Goal: Transaction & Acquisition: Download file/media

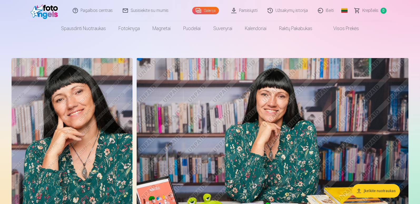
click at [205, 10] on link "Galerija" at bounding box center [205, 10] width 27 height 7
click at [254, 11] on link "Parsisiųsti" at bounding box center [244, 10] width 36 height 21
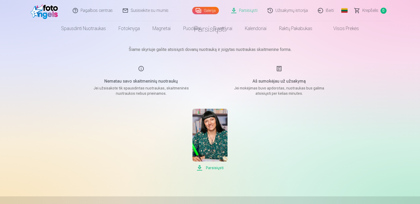
scroll to position [53, 0]
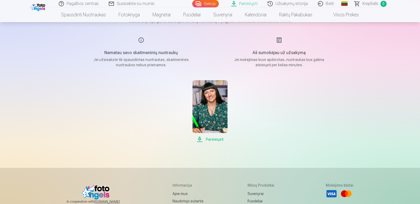
click at [216, 138] on span "Parsisiųsti" at bounding box center [209, 139] width 35 height 6
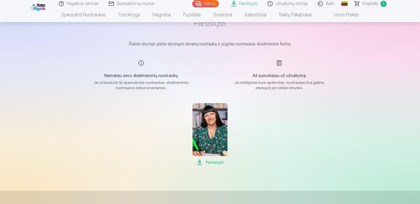
scroll to position [0, 0]
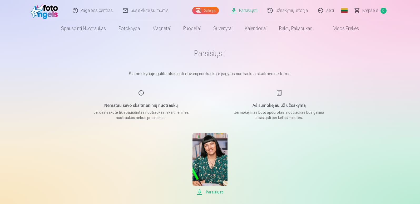
click at [206, 14] on link "Galerija" at bounding box center [205, 10] width 27 height 7
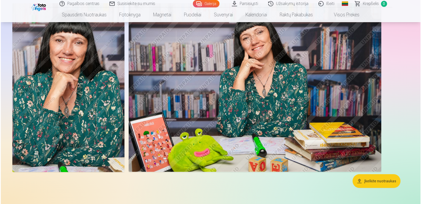
scroll to position [474, 0]
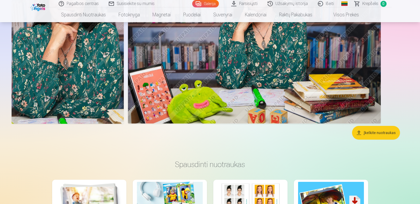
click at [72, 52] on img at bounding box center [68, 39] width 112 height 169
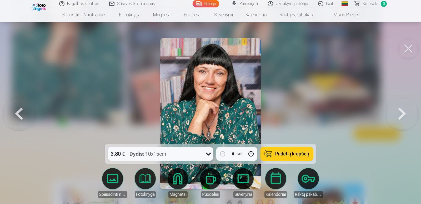
click at [253, 5] on link "Parsisiųsti" at bounding box center [245, 3] width 36 height 7
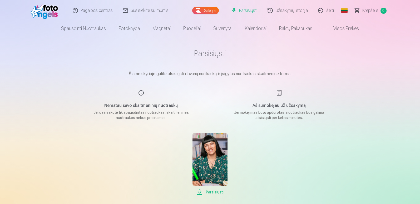
click at [252, 9] on link "Parsisiųsti" at bounding box center [244, 10] width 36 height 21
click at [250, 10] on link "Parsisiųsti" at bounding box center [244, 10] width 36 height 21
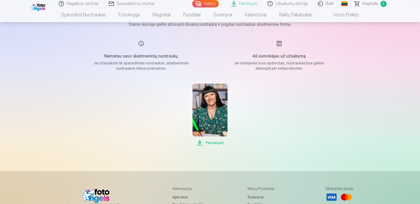
scroll to position [53, 0]
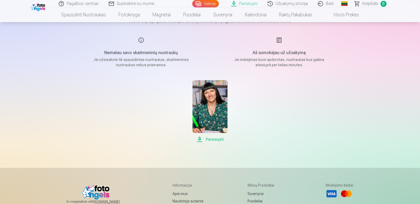
click at [220, 112] on img at bounding box center [209, 106] width 35 height 53
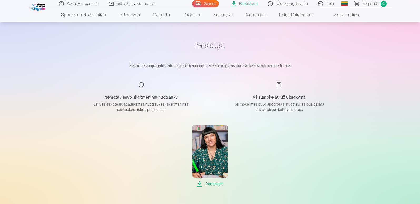
scroll to position [0, 0]
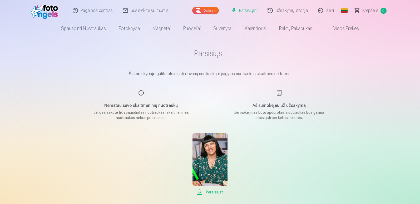
click at [208, 8] on link "Galerija" at bounding box center [205, 10] width 27 height 7
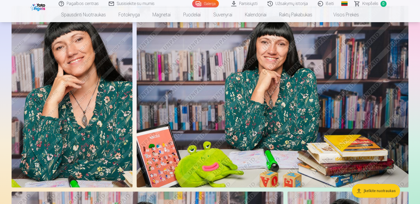
scroll to position [53, 0]
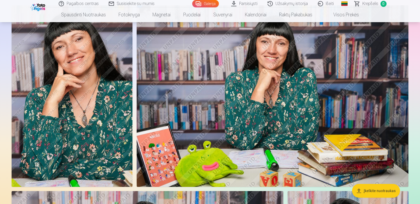
click at [382, 191] on button "Įkelkite nuotraukas" at bounding box center [376, 191] width 48 height 14
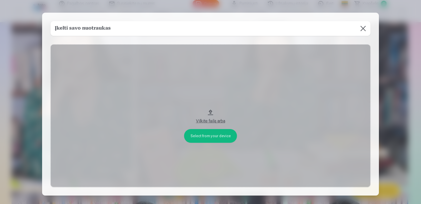
drag, startPoint x: 410, startPoint y: 128, endPoint x: 389, endPoint y: 138, distance: 22.9
click at [389, 138] on div at bounding box center [210, 102] width 421 height 204
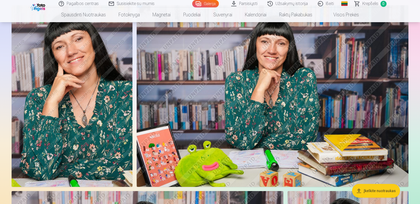
click at [257, 142] on img at bounding box center [273, 95] width 272 height 181
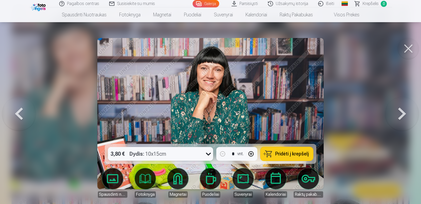
click at [360, 186] on div at bounding box center [210, 102] width 421 height 204
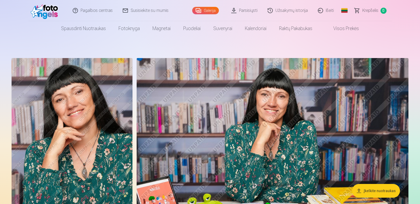
click at [249, 12] on link "Parsisiųsti" at bounding box center [244, 10] width 36 height 21
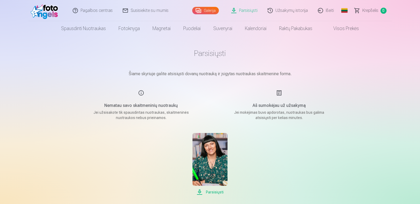
click at [297, 11] on link "Užsakymų istorija" at bounding box center [288, 10] width 50 height 21
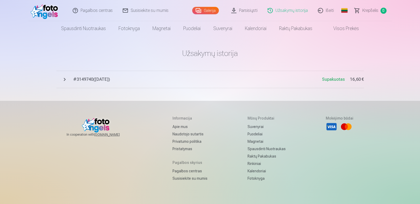
click at [209, 8] on link "Galerija" at bounding box center [205, 10] width 27 height 7
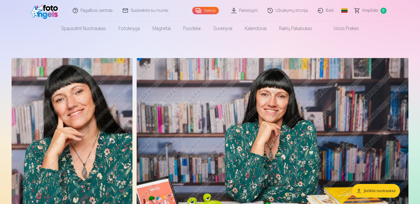
click at [251, 9] on link "Parsisiųsti" at bounding box center [244, 10] width 36 height 21
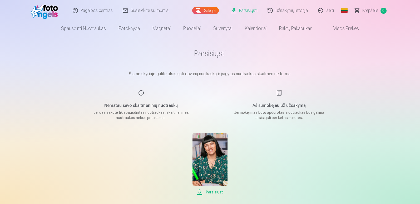
click at [141, 92] on div "Nematau savo skaitmeninių nuotraukų Jei užsisakote tik spausdintas nuotraukas, …" at bounding box center [140, 105] width 125 height 31
click at [300, 11] on link "Užsakymų istorija" at bounding box center [288, 10] width 50 height 21
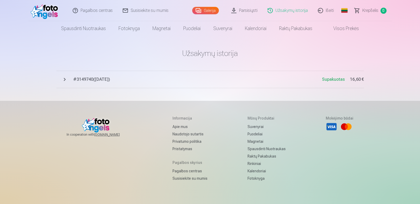
click at [107, 79] on span "# 3149740 ( [DATE] )" at bounding box center [197, 79] width 249 height 6
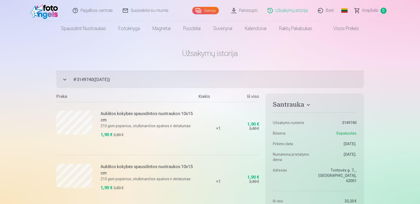
click at [210, 7] on link "Galerija" at bounding box center [205, 10] width 27 height 7
